Goal: Find specific page/section: Find specific page/section

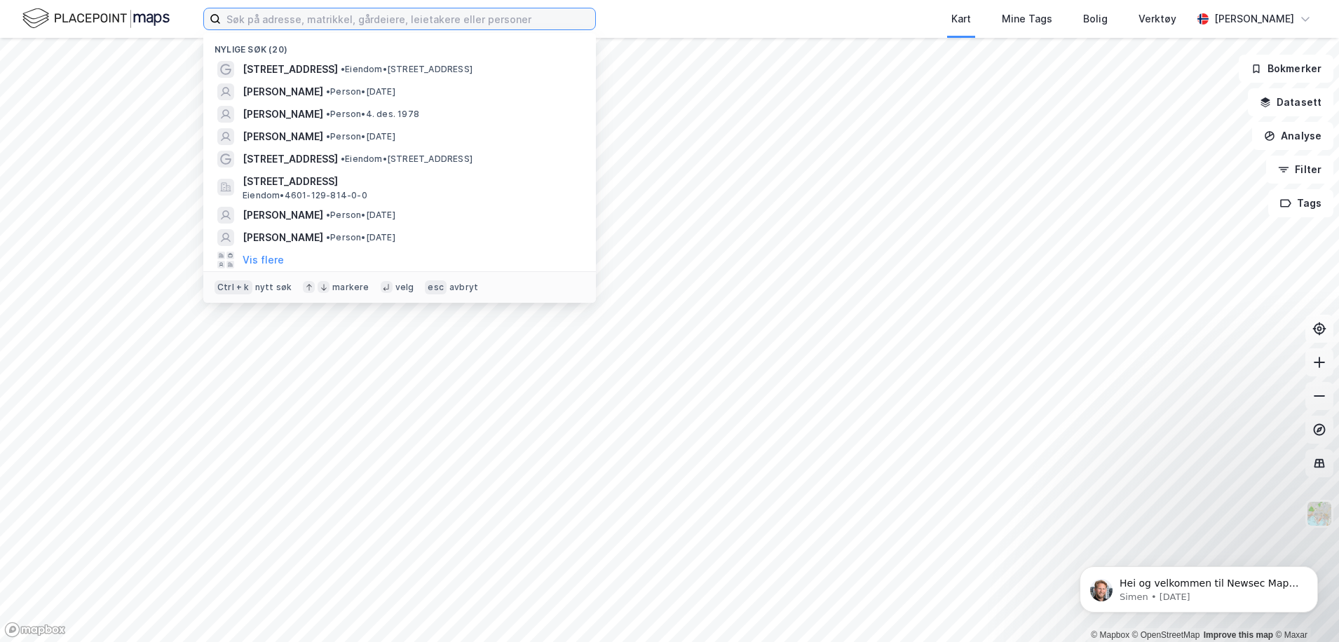
click at [330, 17] on input at bounding box center [408, 18] width 374 height 21
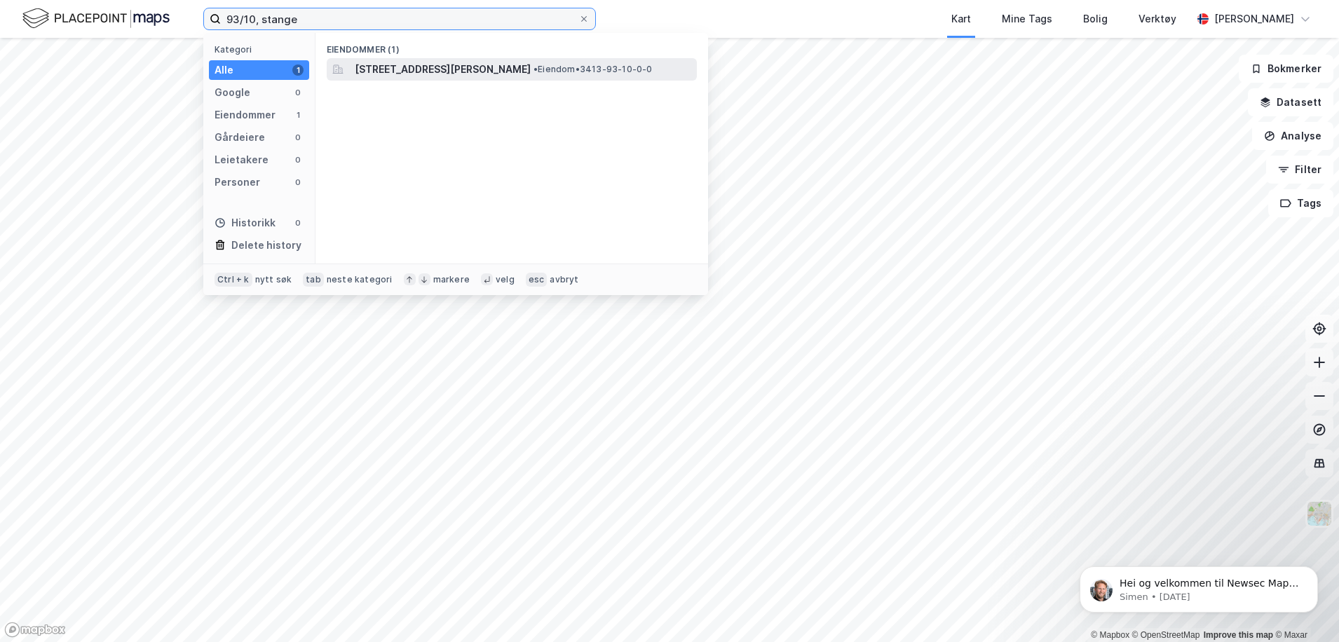
type input "93/10, stange"
click at [427, 66] on span "[STREET_ADDRESS][PERSON_NAME]" at bounding box center [443, 69] width 176 height 17
